Goal: Transaction & Acquisition: Download file/media

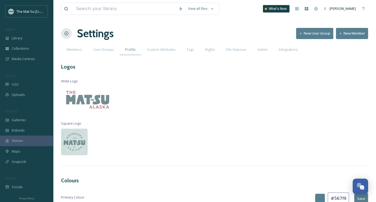
click at [346, 10] on span "[PERSON_NAME]" at bounding box center [343, 8] width 26 height 5
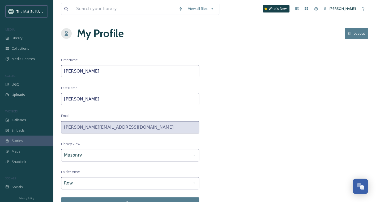
scroll to position [5, 0]
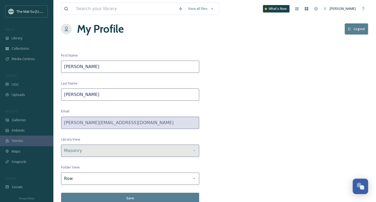
click at [195, 150] on icon at bounding box center [194, 151] width 4 height 4
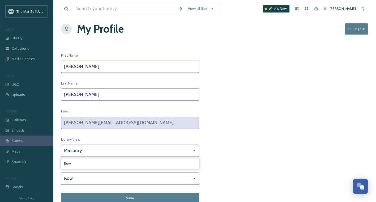
click at [237, 153] on div "View all files What's New Justin Saunders My Profile Logout First Name Justin L…" at bounding box center [214, 99] width 323 height 208
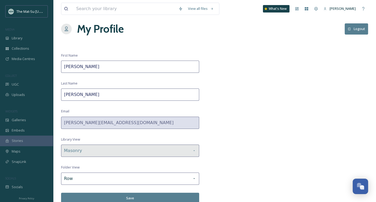
click at [195, 151] on icon at bounding box center [194, 151] width 4 height 4
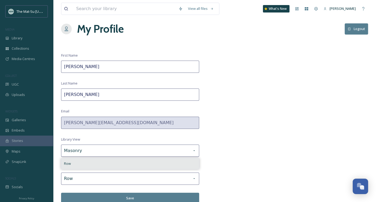
click at [75, 160] on div "Row" at bounding box center [130, 163] width 138 height 10
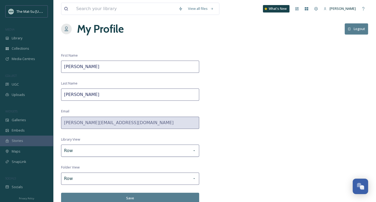
click at [132, 195] on button "Save" at bounding box center [130, 198] width 138 height 11
click at [15, 39] on span "Library" at bounding box center [17, 38] width 11 height 5
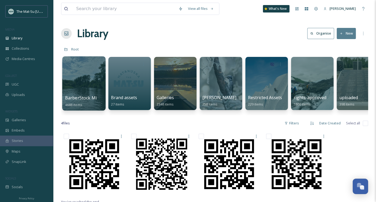
click at [86, 71] on div at bounding box center [83, 83] width 43 height 54
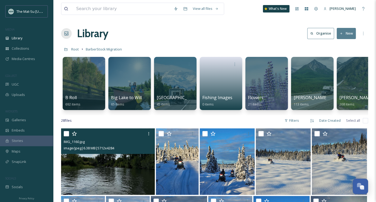
click at [67, 136] on input "checkbox" at bounding box center [66, 133] width 5 height 5
checkbox input "true"
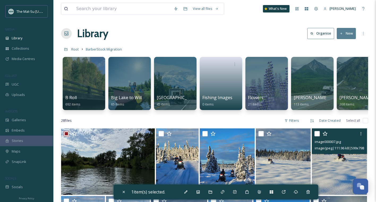
click at [335, 167] on img at bounding box center [339, 161] width 55 height 66
checkbox input "true"
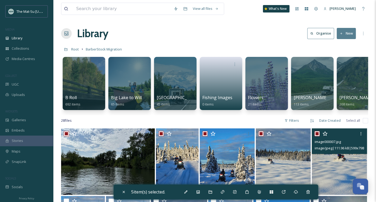
click at [335, 167] on img at bounding box center [339, 161] width 55 height 66
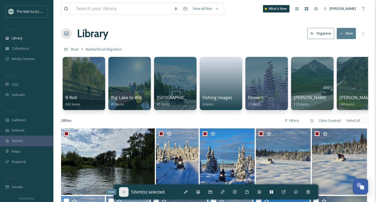
click at [123, 191] on icon at bounding box center [124, 192] width 4 height 4
checkbox input "false"
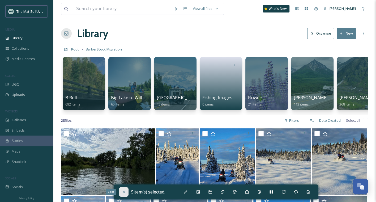
checkbox input "false"
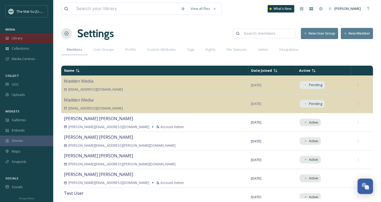
click at [19, 37] on span "Library" at bounding box center [17, 38] width 11 height 5
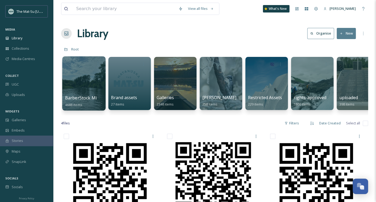
click at [83, 84] on div at bounding box center [83, 83] width 43 height 54
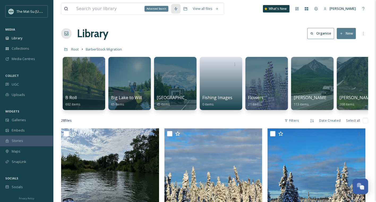
click at [178, 10] on icon at bounding box center [176, 9] width 4 height 4
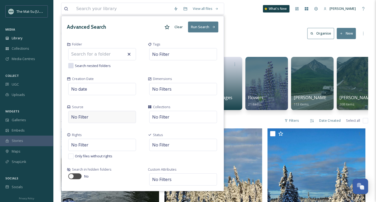
click at [87, 115] on span "No Filter" at bounding box center [79, 117] width 17 height 6
click at [137, 107] on div "Source" at bounding box center [102, 106] width 70 height 5
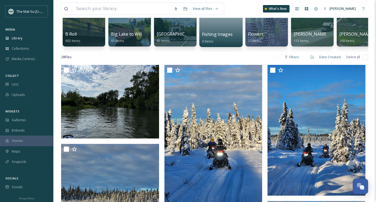
scroll to position [64, 0]
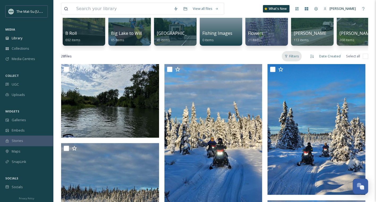
click at [297, 61] on div "Filters" at bounding box center [292, 56] width 20 height 10
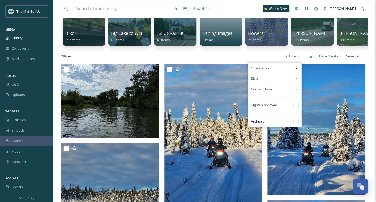
click at [211, 61] on div "28 file s Filters Orientation Size Content Type Rights Approved Archived Date C…" at bounding box center [214, 56] width 307 height 10
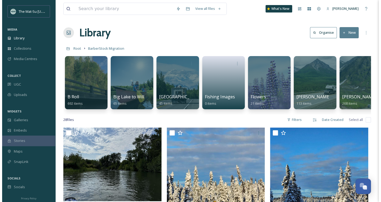
scroll to position [0, 0]
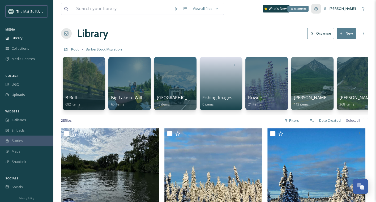
click at [317, 8] on icon at bounding box center [316, 8] width 3 height 3
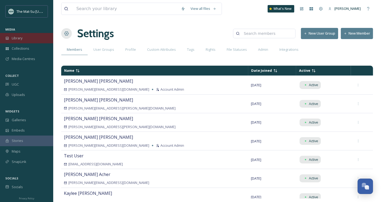
click at [16, 39] on span "Library" at bounding box center [17, 38] width 11 height 5
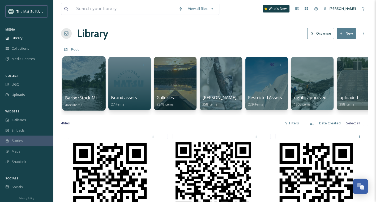
click at [84, 97] on span "BarberStock Migration" at bounding box center [88, 98] width 47 height 6
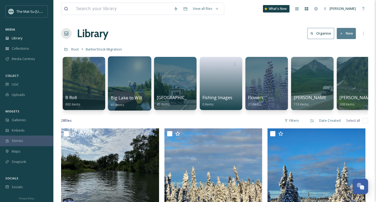
click at [135, 84] on div at bounding box center [129, 83] width 43 height 54
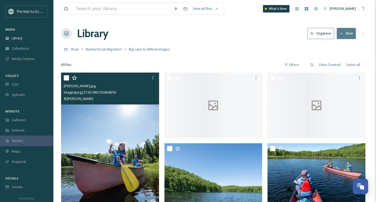
click at [119, 131] on img at bounding box center [110, 146] width 98 height 147
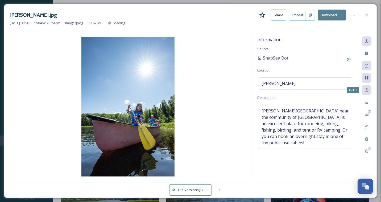
click at [366, 88] on icon at bounding box center [365, 89] width 3 height 3
click at [366, 90] on icon at bounding box center [365, 89] width 3 height 3
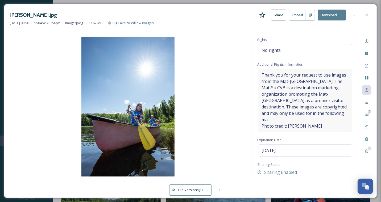
scroll to position [66, 0]
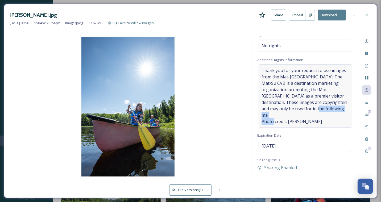
drag, startPoint x: 312, startPoint y: 112, endPoint x: 262, endPoint y: 112, distance: 49.7
click at [262, 112] on span "Thank you for your request to use images from the Mat-Su Valley. The Mat-Su CVB…" at bounding box center [305, 95] width 88 height 57
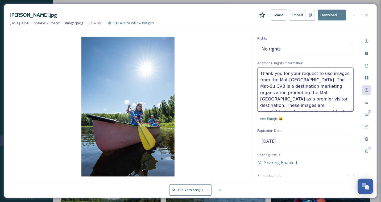
scroll to position [12, 0]
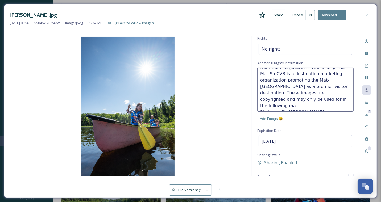
drag, startPoint x: 304, startPoint y: 104, endPoint x: 260, endPoint y: 104, distance: 43.6
click at [260, 104] on textarea "Thank you for your request to use images from the Mat-Su Valley. The Mat-Su CVB…" at bounding box center [305, 89] width 96 height 44
click at [214, 90] on img at bounding box center [128, 107] width 236 height 140
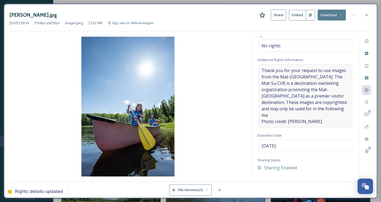
scroll to position [0, 0]
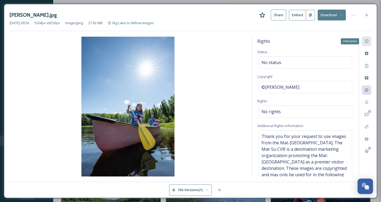
click at [370, 40] on div "Information" at bounding box center [366, 41] width 10 height 10
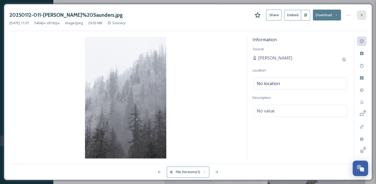
scroll to position [2739, 0]
click at [363, 13] on icon at bounding box center [362, 15] width 4 height 4
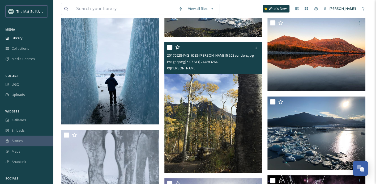
scroll to position [2371, 0]
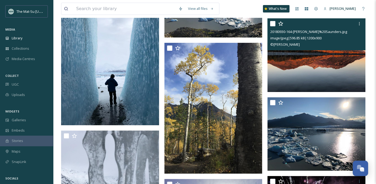
click at [332, 65] on img at bounding box center [317, 55] width 98 height 74
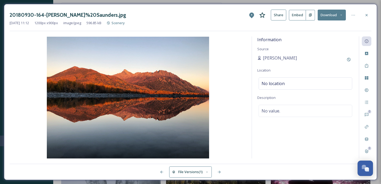
click at [333, 14] on button "Download" at bounding box center [331, 15] width 28 height 11
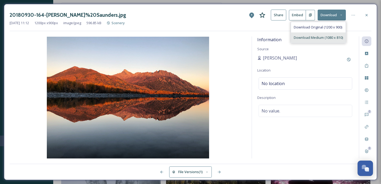
click at [310, 36] on span "Download Medium (1080 x 810)" at bounding box center [317, 37] width 49 height 5
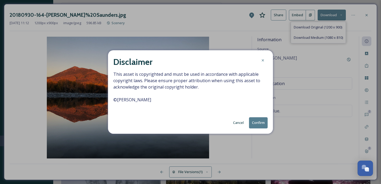
click at [261, 122] on button "Confirm" at bounding box center [258, 122] width 19 height 11
